Goal: Information Seeking & Learning: Learn about a topic

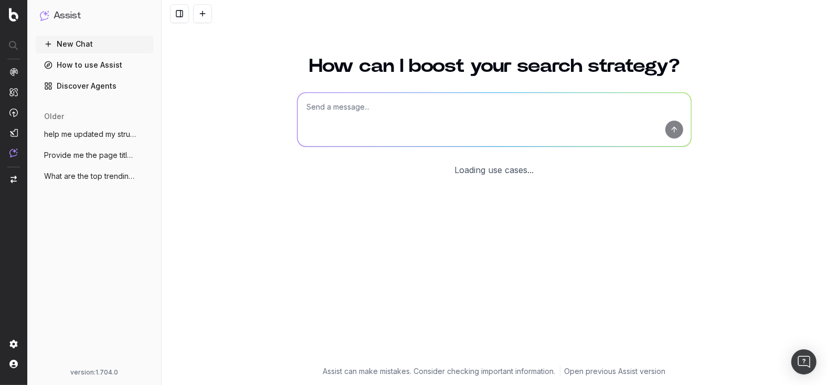
scroll to position [13, 0]
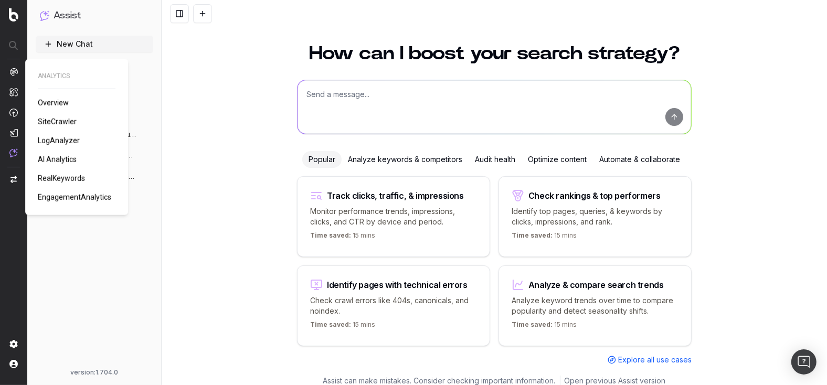
click at [59, 155] on span "AI Analytics" at bounding box center [57, 159] width 39 height 8
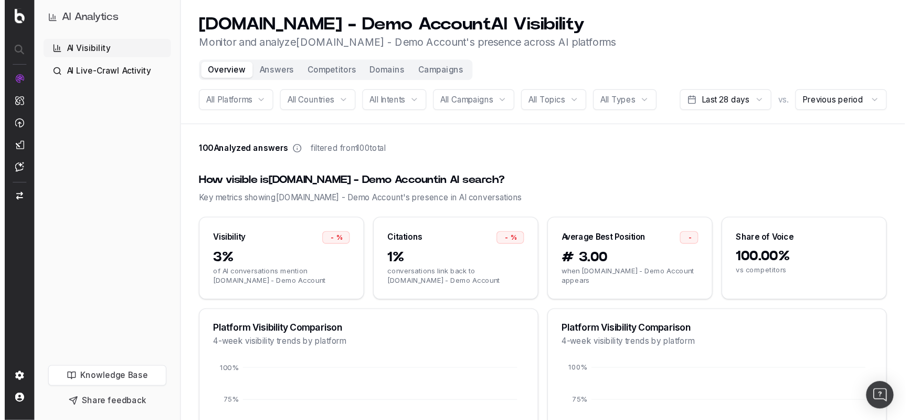
scroll to position [15, 0]
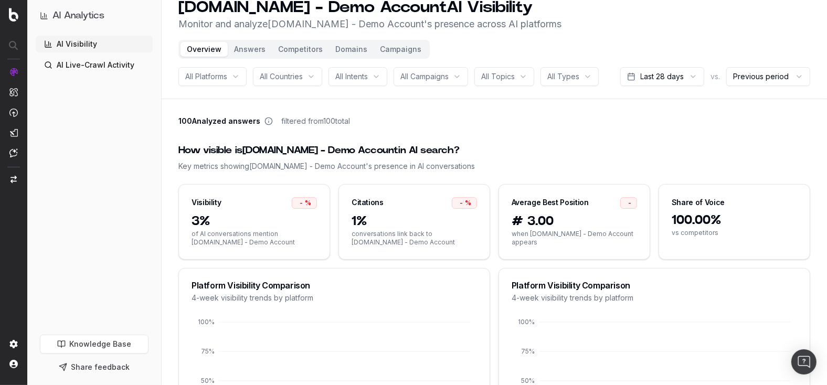
click at [358, 201] on div "Citations" at bounding box center [368, 202] width 32 height 11
click at [379, 248] on div "1% conversations link back to [DOMAIN_NAME] - Demo Account" at bounding box center [414, 236] width 151 height 46
click at [378, 238] on span "conversations link back to [DOMAIN_NAME] - Demo Account" at bounding box center [414, 238] width 125 height 17
drag, startPoint x: 378, startPoint y: 238, endPoint x: 264, endPoint y: 4, distance: 260.2
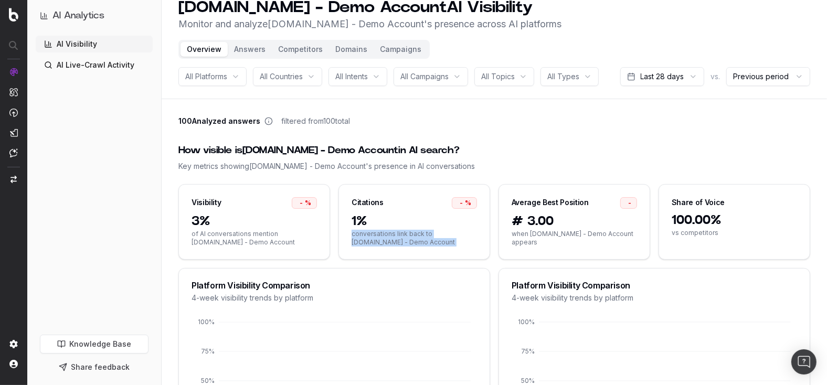
click at [376, 236] on span "conversations link back to [DOMAIN_NAME] - Demo Account" at bounding box center [414, 238] width 125 height 17
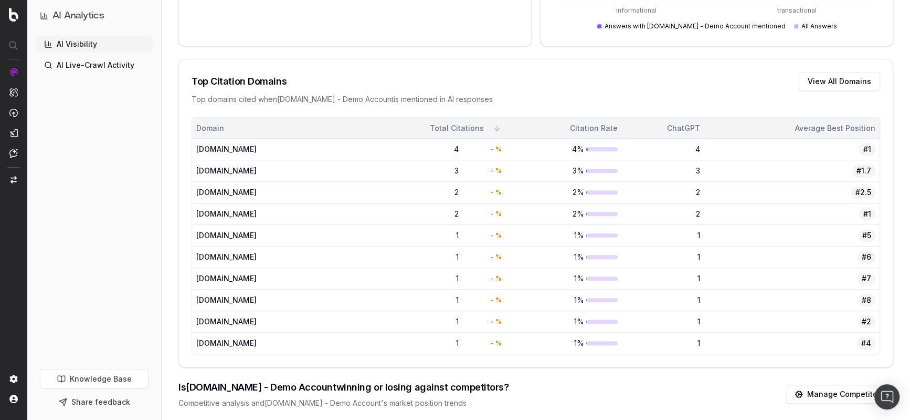
scroll to position [737, 0]
click at [255, 88] on div "Top Citation Domains View All Domains Top domains cited when [DOMAIN_NAME] - De…" at bounding box center [536, 87] width 714 height 58
click at [255, 92] on div "Top domains cited when [DOMAIN_NAME] - Demo Account is mentioned in AI responses" at bounding box center [536, 97] width 689 height 11
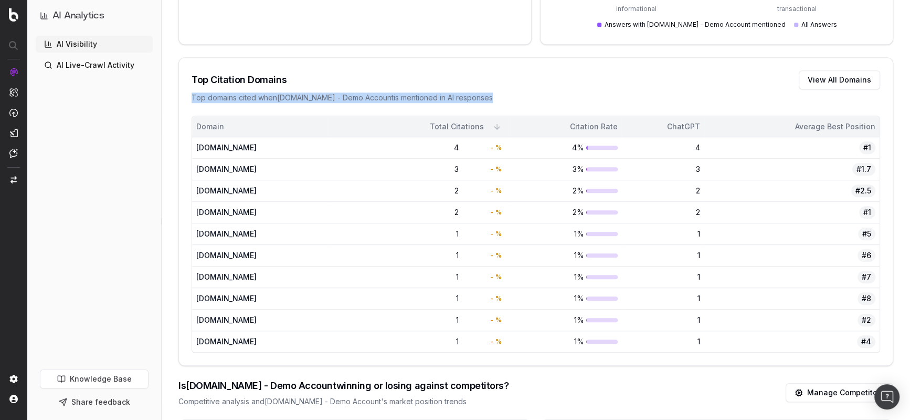
click at [255, 92] on div "Top domains cited when [DOMAIN_NAME] - Demo Account is mentioned in AI responses" at bounding box center [536, 97] width 689 height 11
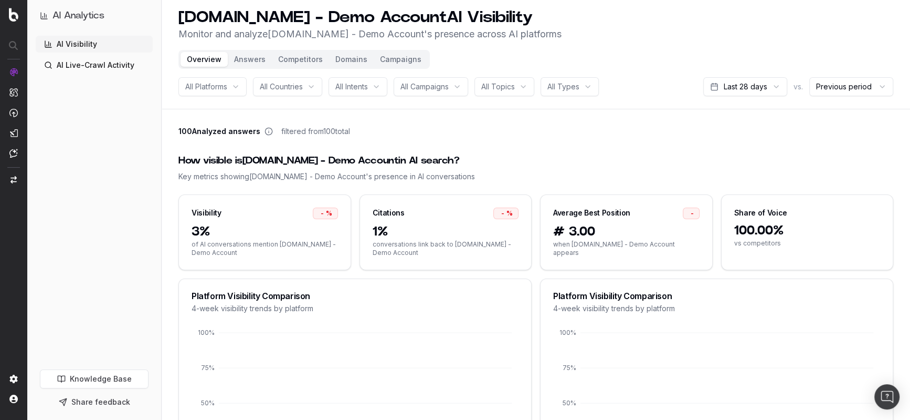
scroll to position [14, 0]
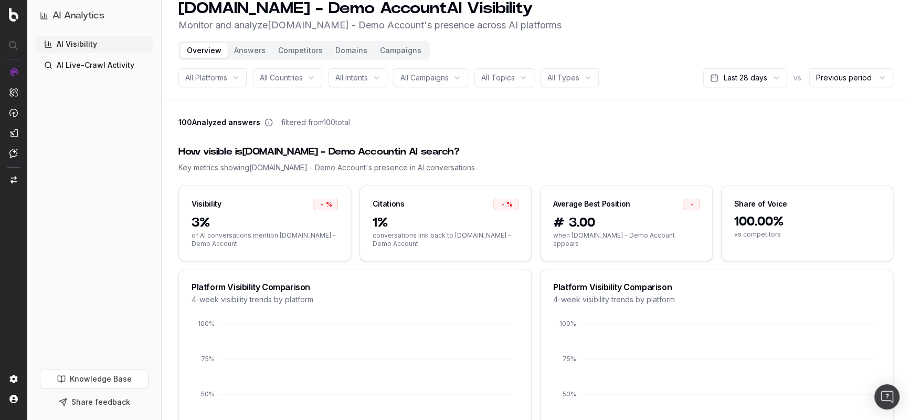
click at [305, 55] on button "Competitors" at bounding box center [300, 50] width 57 height 15
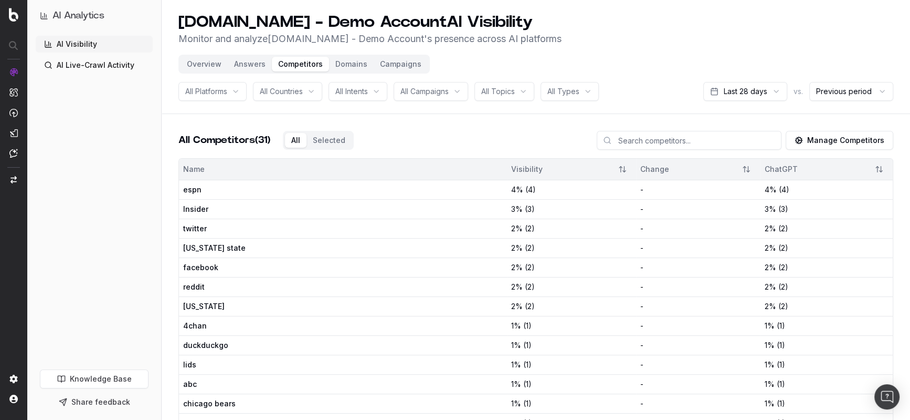
click at [209, 61] on button "Overview" at bounding box center [204, 64] width 47 height 15
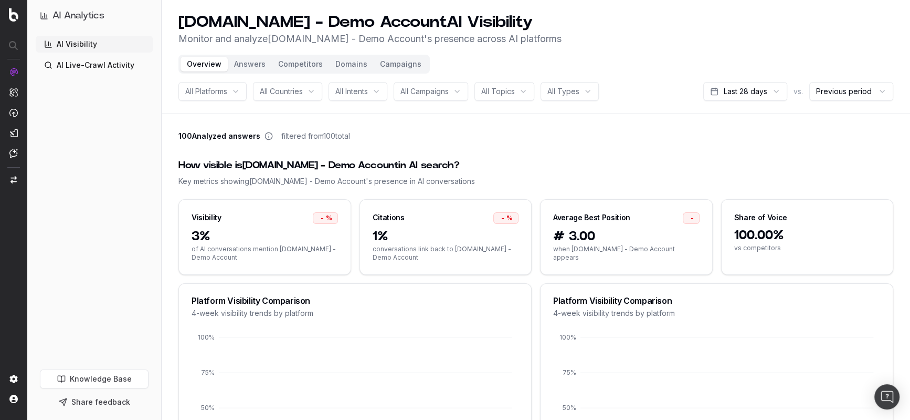
click at [203, 57] on button "Overview" at bounding box center [204, 64] width 47 height 15
